Goal: Task Accomplishment & Management: Complete application form

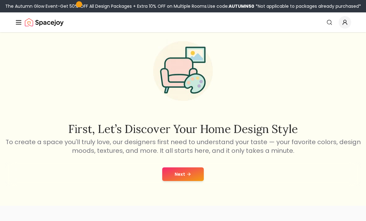
scroll to position [19, 0]
click at [187, 173] on icon at bounding box center [188, 173] width 5 height 5
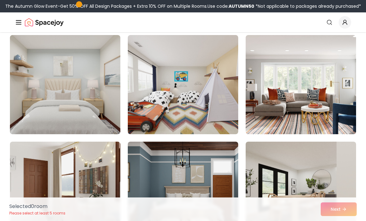
scroll to position [49, 0]
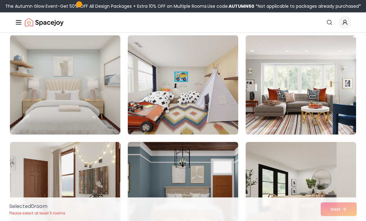
click at [349, 221] on div "Selected 0 room Please select at least 5 rooms Next" at bounding box center [182, 209] width 357 height 24
click at [344, 221] on div "Selected 0 room Please select at least 5 rooms Next" at bounding box center [182, 209] width 357 height 24
click at [339, 221] on div "Selected 0 room Please select at least 5 rooms Next" at bounding box center [182, 209] width 357 height 24
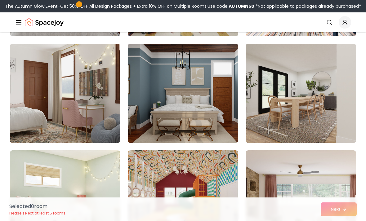
scroll to position [141, 0]
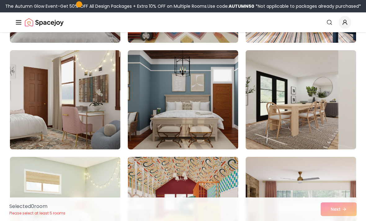
click at [287, 130] on img at bounding box center [301, 100] width 116 height 104
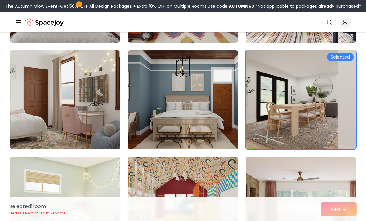
click at [287, 130] on img at bounding box center [301, 100] width 116 height 104
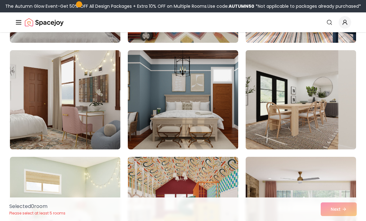
click at [309, 140] on img at bounding box center [301, 100] width 116 height 104
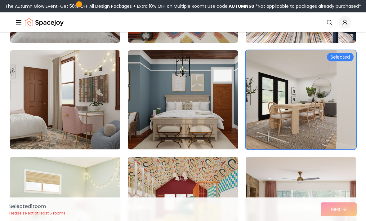
click at [339, 212] on div "Selected 1 room Please select at least 5 rooms Next" at bounding box center [182, 209] width 357 height 24
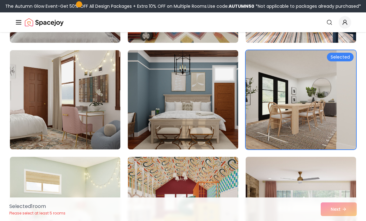
click at [206, 124] on img at bounding box center [183, 100] width 116 height 104
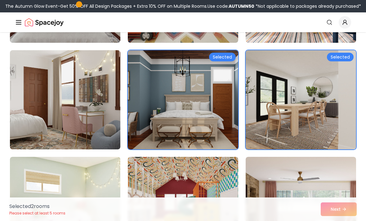
click at [276, 107] on img at bounding box center [301, 100] width 116 height 104
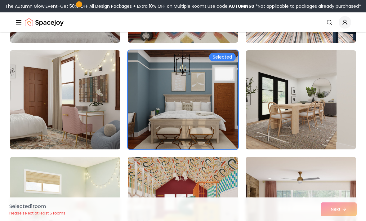
click at [207, 128] on img at bounding box center [183, 100] width 116 height 104
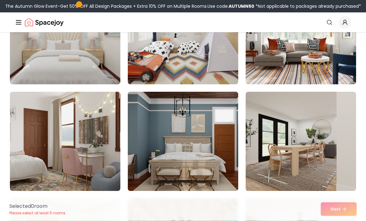
scroll to position [99, 0]
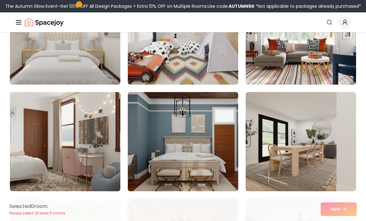
click at [208, 147] on img at bounding box center [183, 142] width 116 height 104
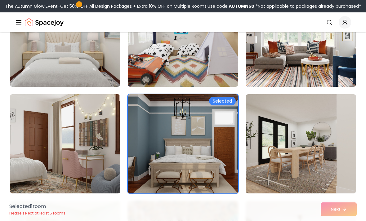
scroll to position [94, 0]
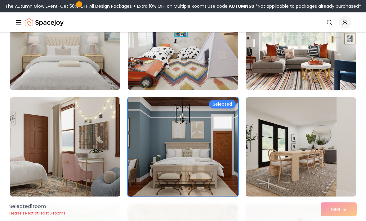
click at [292, 85] on img at bounding box center [301, 40] width 116 height 104
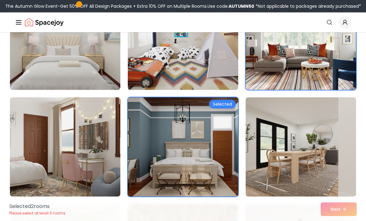
click at [284, 134] on img at bounding box center [301, 147] width 116 height 104
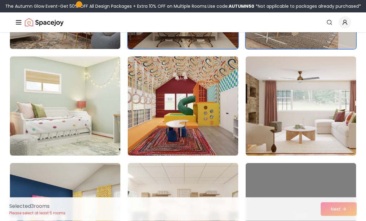
scroll to position [241, 0]
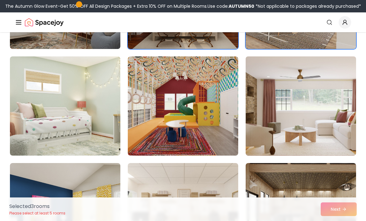
click at [286, 109] on img at bounding box center [301, 106] width 116 height 104
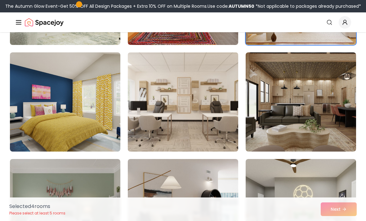
click at [197, 109] on img at bounding box center [183, 102] width 116 height 104
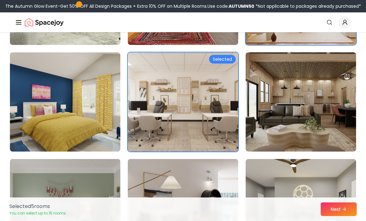
scroll to position [351, 0]
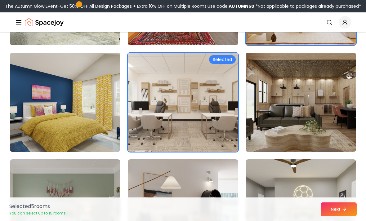
click at [305, 120] on img at bounding box center [301, 102] width 116 height 104
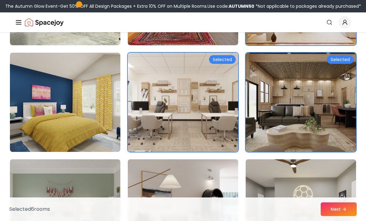
click at [196, 178] on img at bounding box center [183, 209] width 116 height 104
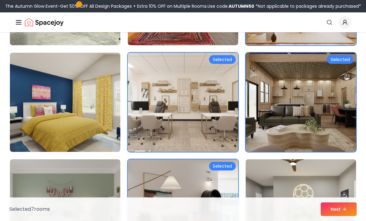
click at [282, 190] on img at bounding box center [301, 209] width 116 height 104
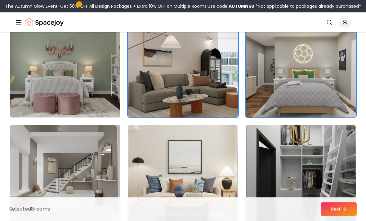
click at [95, 76] on img at bounding box center [65, 68] width 116 height 104
click at [96, 76] on img at bounding box center [65, 68] width 116 height 104
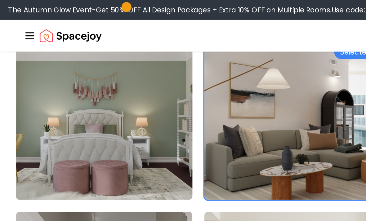
click at [78, 124] on img at bounding box center [65, 75] width 116 height 104
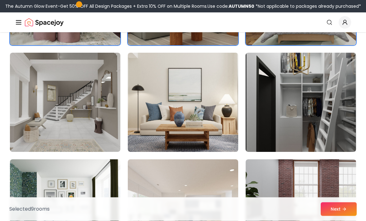
scroll to position [565, 0]
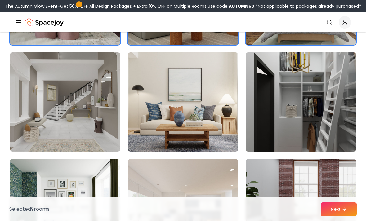
click at [282, 151] on img at bounding box center [301, 102] width 116 height 104
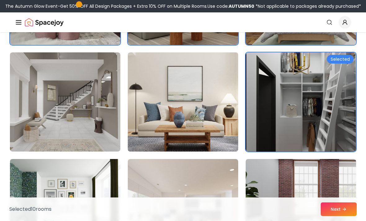
click at [196, 133] on img at bounding box center [183, 102] width 116 height 104
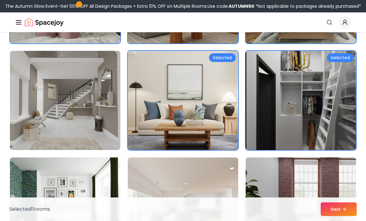
scroll to position [564, 0]
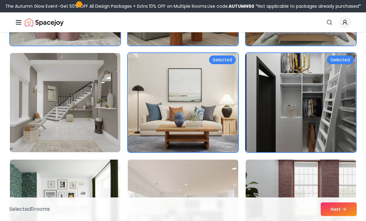
click at [148, 183] on img at bounding box center [183, 209] width 116 height 104
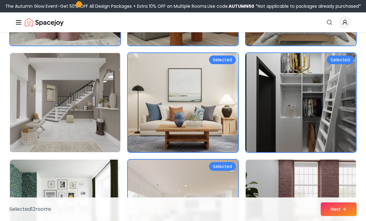
click at [97, 134] on img at bounding box center [65, 103] width 116 height 104
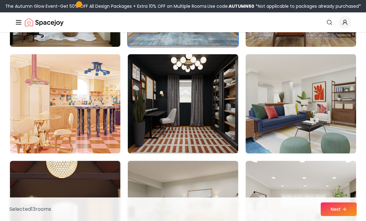
scroll to position [776, 0]
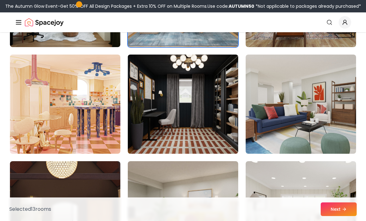
click at [185, 126] on img at bounding box center [183, 104] width 116 height 104
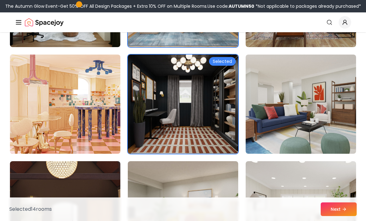
click at [99, 134] on img at bounding box center [65, 104] width 116 height 104
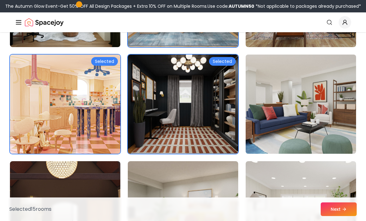
click at [299, 133] on img at bounding box center [301, 104] width 116 height 104
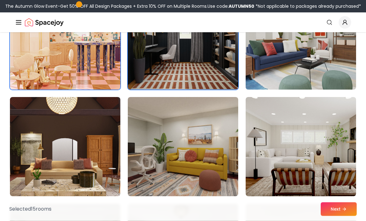
scroll to position [842, 0]
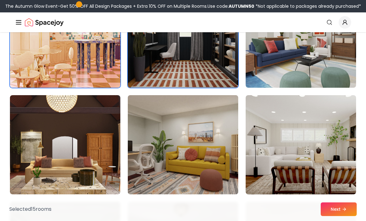
click at [209, 155] on img at bounding box center [183, 145] width 116 height 104
click at [195, 174] on img at bounding box center [183, 145] width 116 height 104
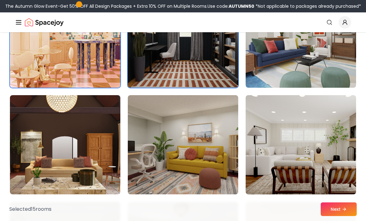
click at [315, 221] on div "Selected 15 room s Next" at bounding box center [182, 209] width 357 height 24
click at [335, 216] on button "Next" at bounding box center [338, 209] width 36 height 14
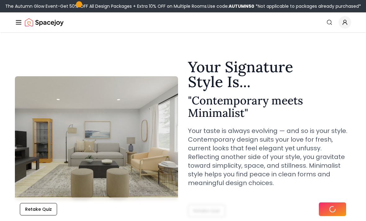
scroll to position [262, 0]
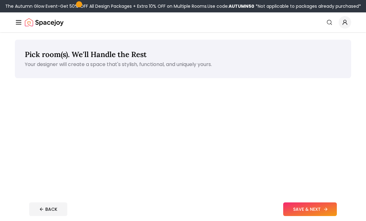
click at [327, 206] on button "SAVE & NEXT" at bounding box center [310, 209] width 54 height 14
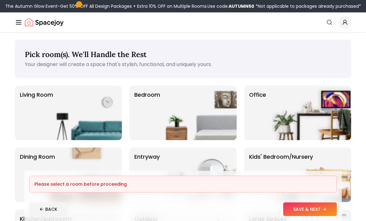
click at [266, 145] on div "Living Room Bedroom Office Dining Room entryway Kids' Bedroom/Nursery *Euphoria…" at bounding box center [183, 175] width 336 height 178
click at [276, 152] on img at bounding box center [310, 174] width 79 height 55
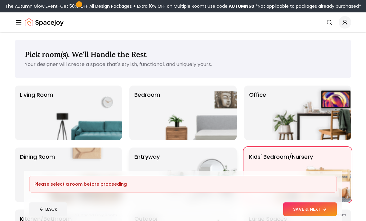
click at [216, 162] on img at bounding box center [196, 174] width 79 height 55
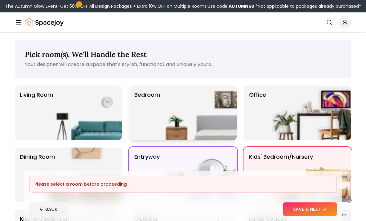
click at [215, 120] on img at bounding box center [196, 113] width 79 height 55
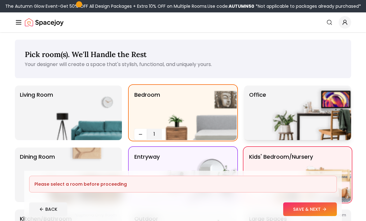
click at [262, 112] on p "Office" at bounding box center [257, 112] width 17 height 45
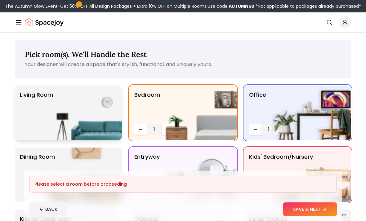
click at [92, 139] on img at bounding box center [81, 113] width 79 height 55
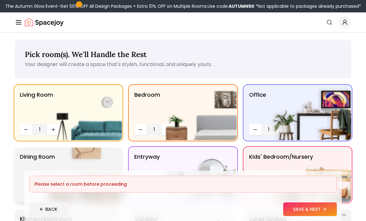
click at [103, 159] on img at bounding box center [81, 174] width 79 height 55
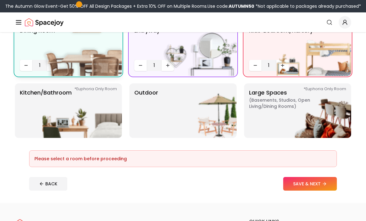
scroll to position [127, 0]
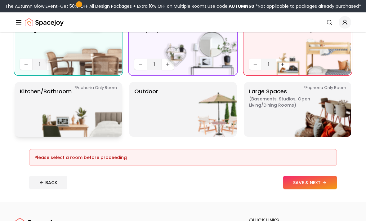
click at [102, 122] on img at bounding box center [81, 109] width 79 height 55
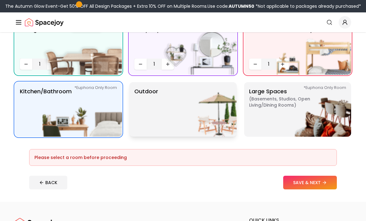
click at [168, 123] on img at bounding box center [196, 109] width 79 height 55
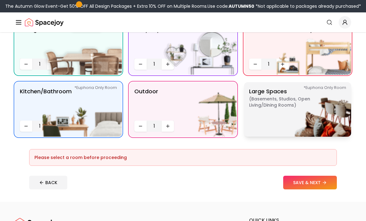
click at [289, 104] on img at bounding box center [310, 109] width 79 height 55
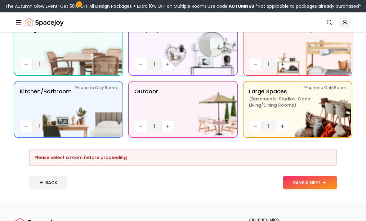
click at [196, 117] on img at bounding box center [196, 109] width 79 height 55
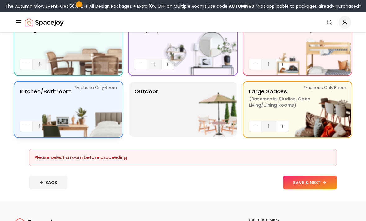
click at [101, 126] on img at bounding box center [81, 109] width 79 height 55
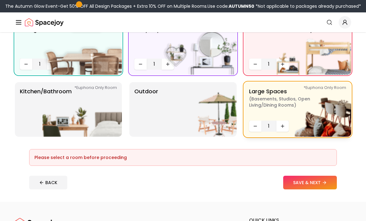
click at [286, 102] on img at bounding box center [310, 109] width 79 height 55
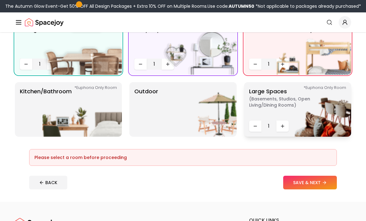
scroll to position [125, 0]
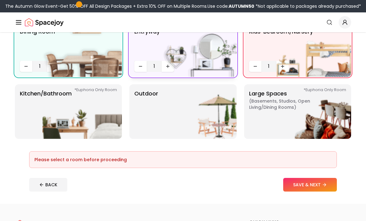
click at [191, 72] on img at bounding box center [196, 49] width 79 height 55
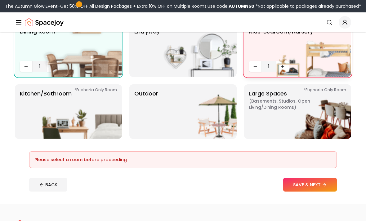
click at [265, 55] on p "Kids' Bedroom/Nursery" at bounding box center [281, 42] width 64 height 31
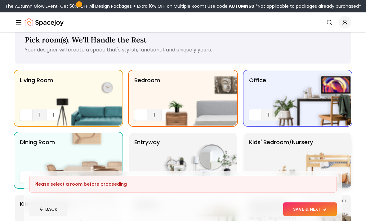
scroll to position [20, 0]
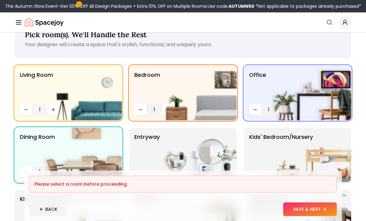
click at [98, 152] on img at bounding box center [81, 155] width 79 height 55
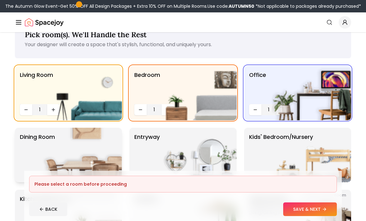
scroll to position [18, 0]
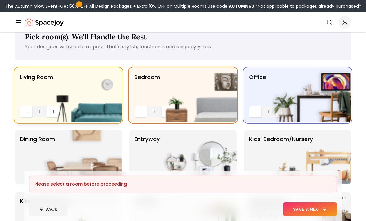
click at [106, 101] on img at bounding box center [81, 95] width 79 height 55
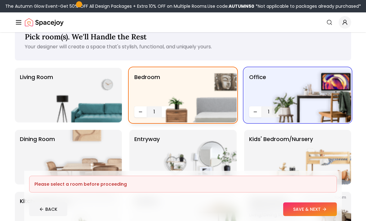
click at [162, 94] on img at bounding box center [196, 95] width 79 height 55
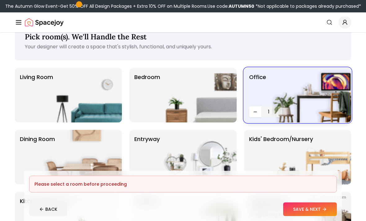
click at [301, 98] on img at bounding box center [310, 95] width 79 height 55
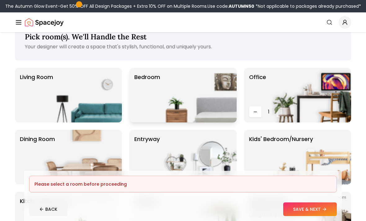
click at [218, 92] on img at bounding box center [196, 95] width 79 height 55
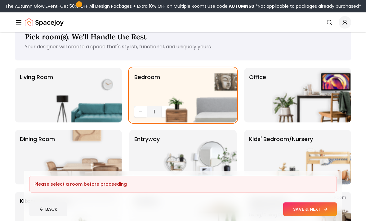
click at [320, 216] on button "SAVE & NEXT" at bounding box center [310, 209] width 54 height 14
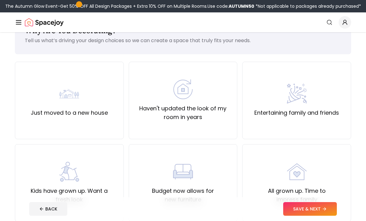
scroll to position [24, 0]
click at [112, 110] on div "Just moved to a new house" at bounding box center [69, 99] width 109 height 77
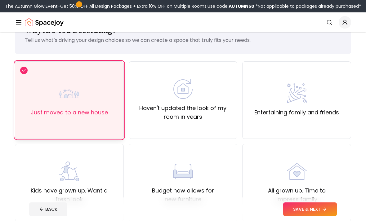
scroll to position [24, 0]
click at [308, 216] on button "SAVE & NEXT" at bounding box center [310, 209] width 54 height 14
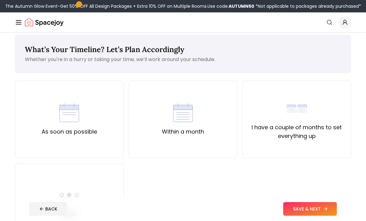
scroll to position [5, 0]
click at [309, 216] on button "SAVE & NEXT" at bounding box center [310, 209] width 54 height 14
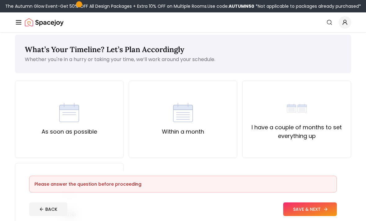
scroll to position [2, 0]
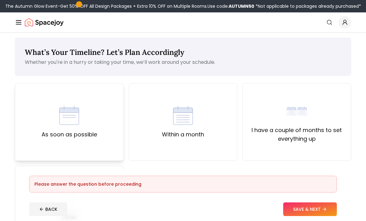
click at [109, 134] on div "As soon as possible" at bounding box center [69, 121] width 109 height 77
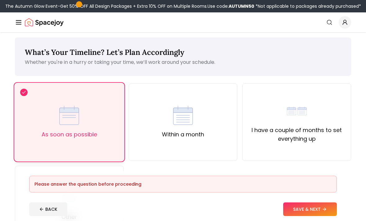
scroll to position [1, 0]
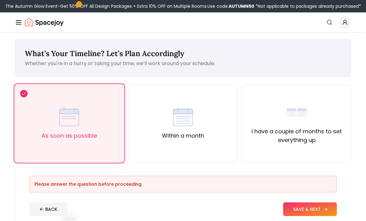
click at [303, 216] on button "SAVE & NEXT" at bounding box center [310, 209] width 54 height 14
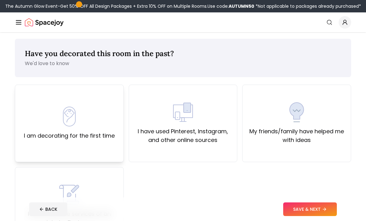
click at [110, 154] on div "I am decorating for the first time" at bounding box center [69, 123] width 109 height 77
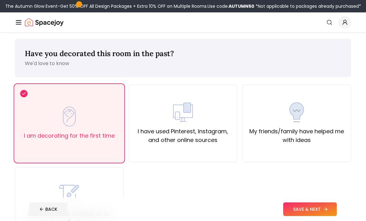
click at [307, 216] on button "SAVE & NEXT" at bounding box center [310, 209] width 54 height 14
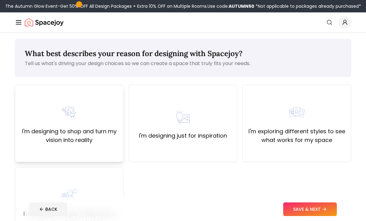
click at [96, 152] on div "I'm designing to shop and turn my vision into reality" at bounding box center [69, 123] width 109 height 77
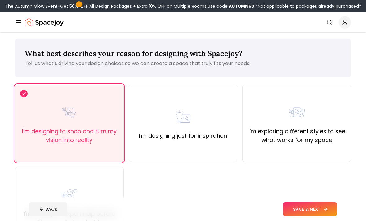
click at [309, 216] on button "SAVE & NEXT" at bounding box center [310, 209] width 54 height 14
